Goal: Task Accomplishment & Management: Manage account settings

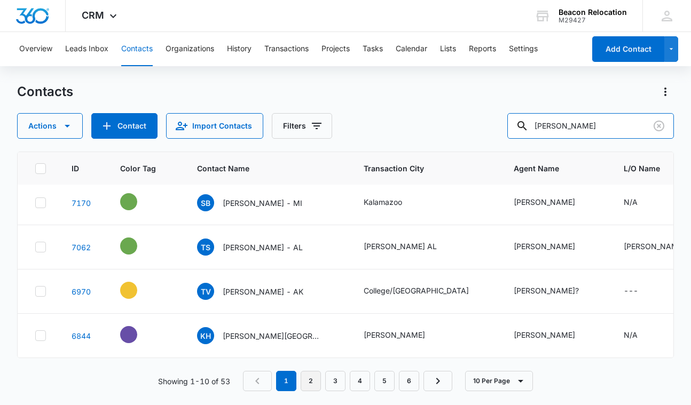
type input "[PERSON_NAME]"
click at [306, 381] on link "2" at bounding box center [311, 381] width 20 height 20
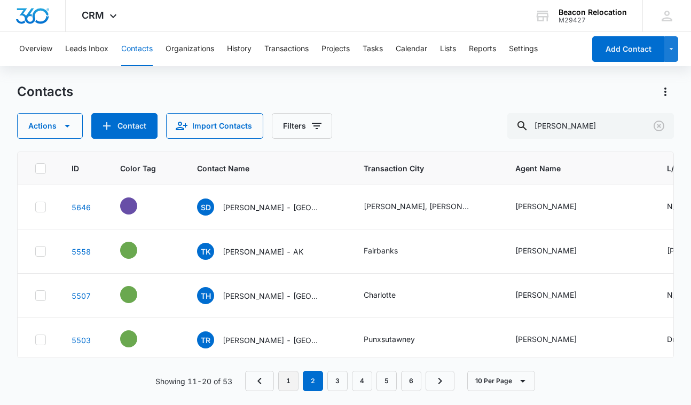
click at [285, 379] on link "1" at bounding box center [288, 381] width 20 height 20
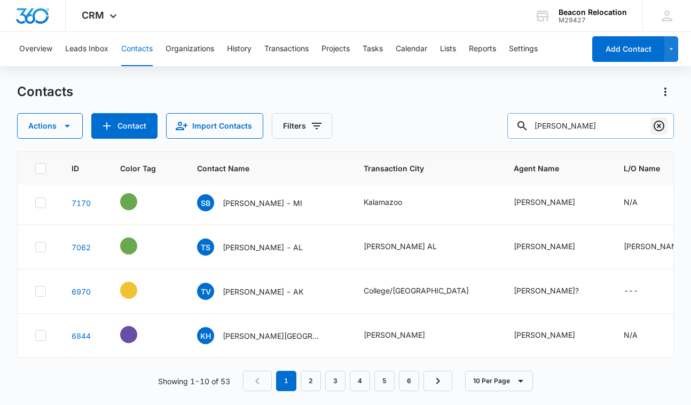
click at [657, 125] on icon "Clear" at bounding box center [658, 126] width 13 height 13
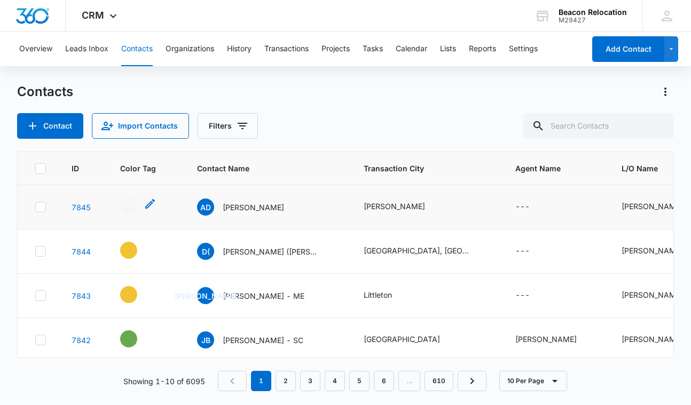
click at [151, 202] on icon "- - Select to Edit Field" at bounding box center [150, 204] width 10 height 10
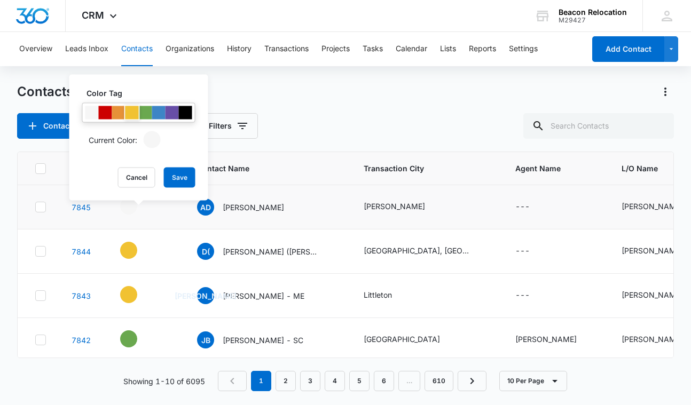
click at [133, 111] on div at bounding box center [131, 112] width 13 height 13
click at [176, 176] on button "Save" at bounding box center [179, 178] width 31 height 20
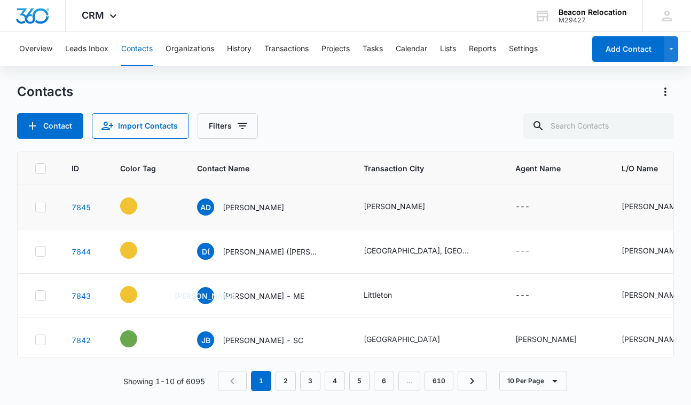
click at [298, 206] on icon "Contact Name - Alexandra Dupper - Select to Edit Field" at bounding box center [296, 205] width 13 height 13
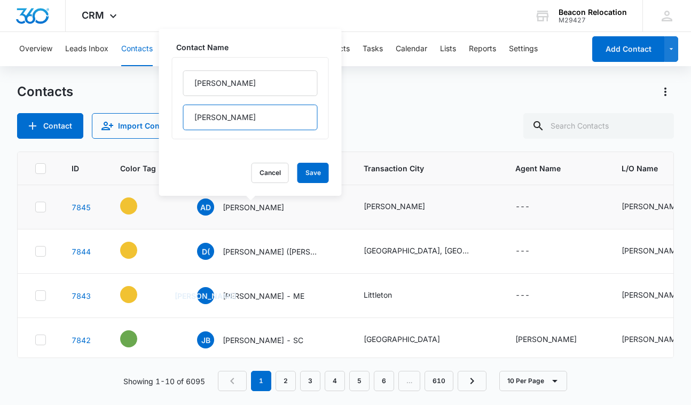
click at [255, 125] on input "Dupper" at bounding box center [250, 118] width 135 height 26
type input "Dupper - TX"
click at [321, 171] on button "Save" at bounding box center [312, 173] width 31 height 20
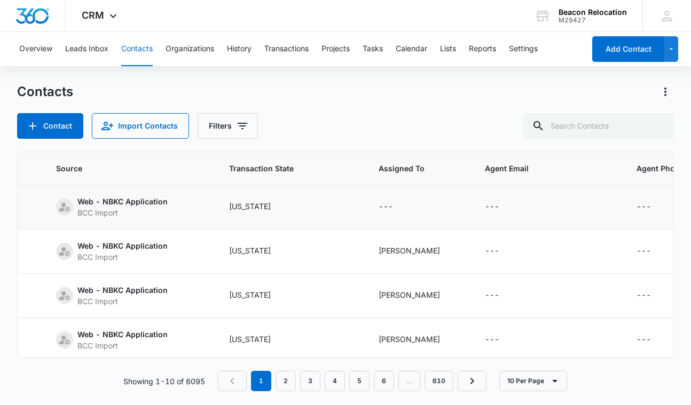
scroll to position [0, 679]
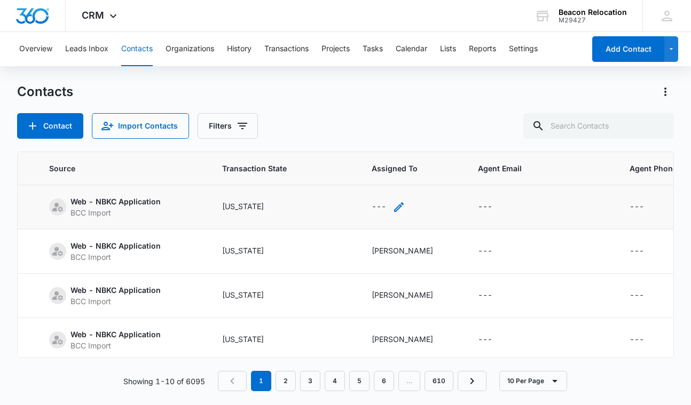
click at [405, 206] on icon "Assigned To - - Select to Edit Field" at bounding box center [398, 207] width 13 height 13
click at [401, 136] on div "Assigned To" at bounding box center [392, 138] width 43 height 11
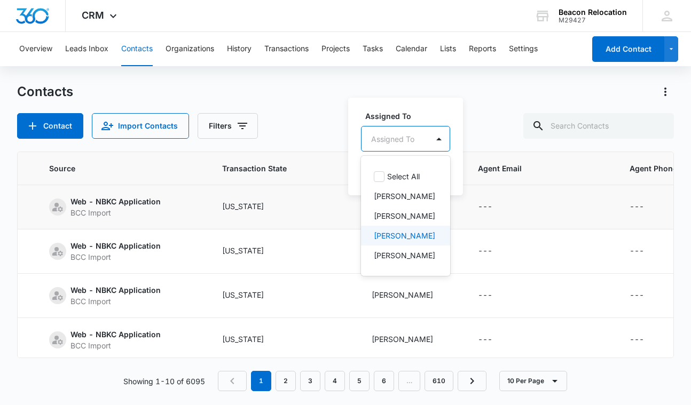
click at [396, 235] on p "[PERSON_NAME]" at bounding box center [404, 235] width 61 height 11
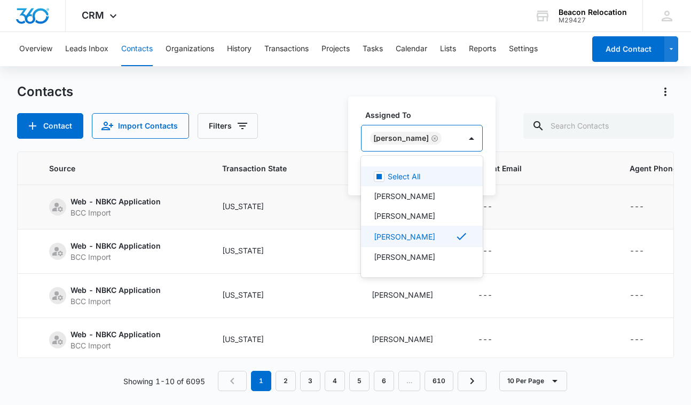
click at [441, 138] on div "[PERSON_NAME]" at bounding box center [410, 138] width 99 height 26
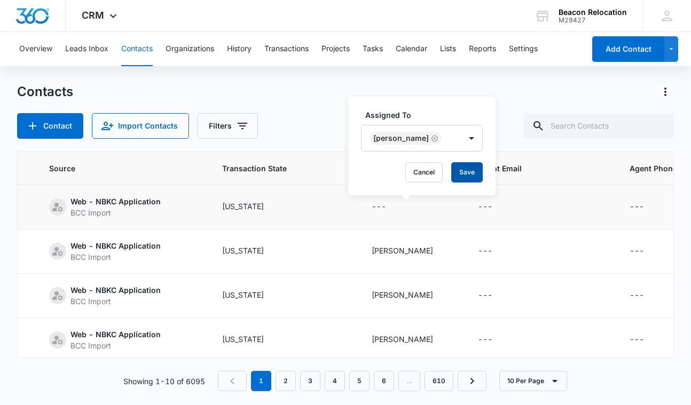
click at [452, 170] on button "Save" at bounding box center [466, 172] width 31 height 20
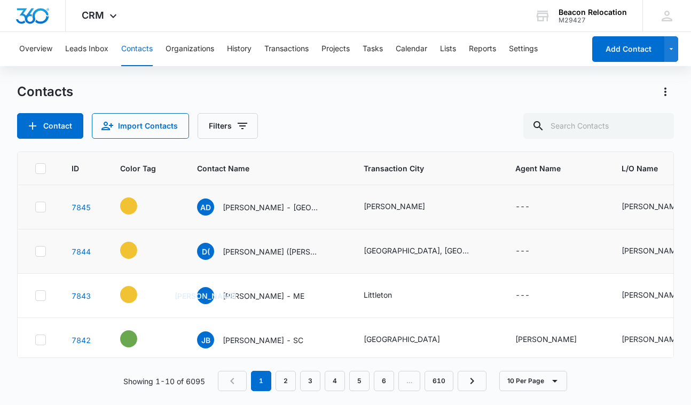
scroll to position [0, 0]
